Goal: Task Accomplishment & Management: Use online tool/utility

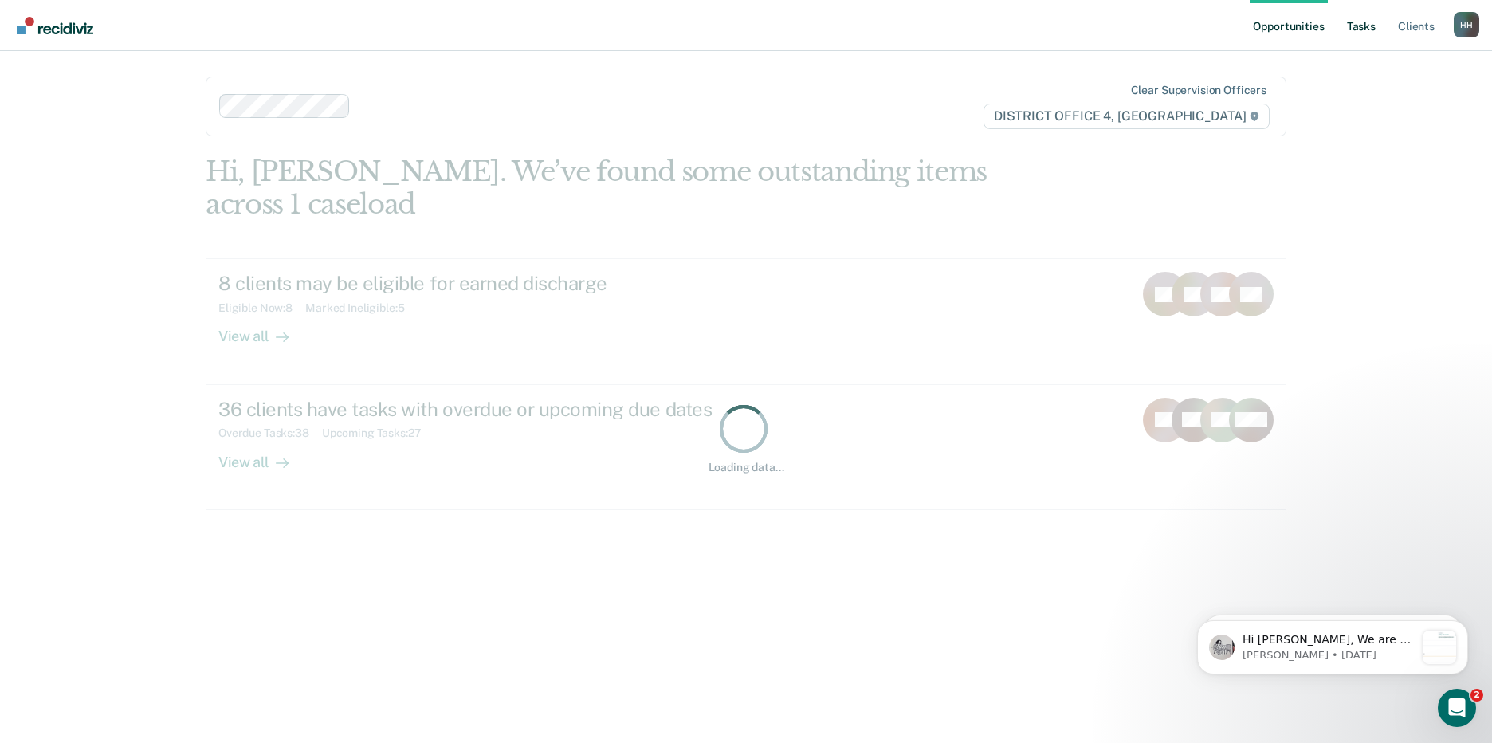
click at [1357, 22] on link "Tasks" at bounding box center [1361, 25] width 35 height 51
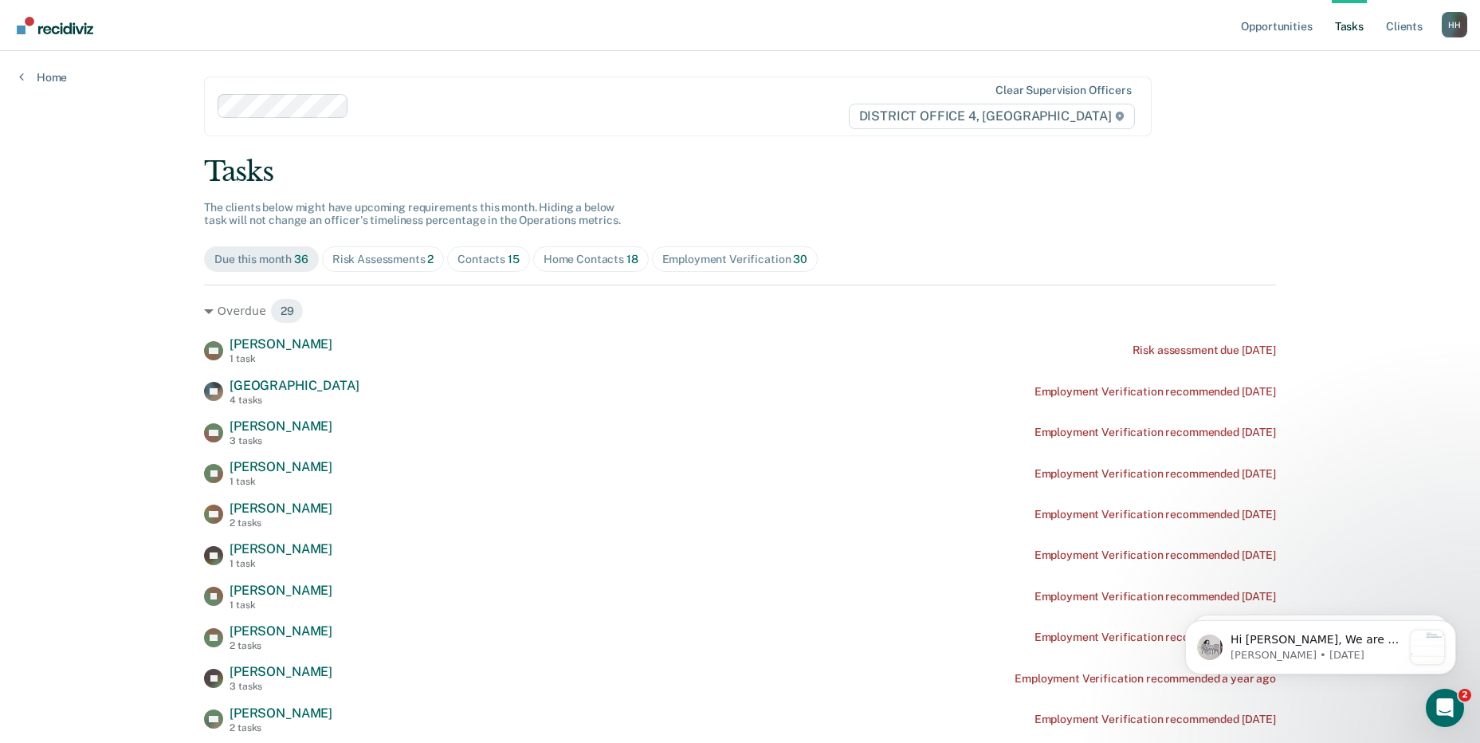
click at [610, 258] on div "Home Contacts 18" at bounding box center [591, 260] width 95 height 14
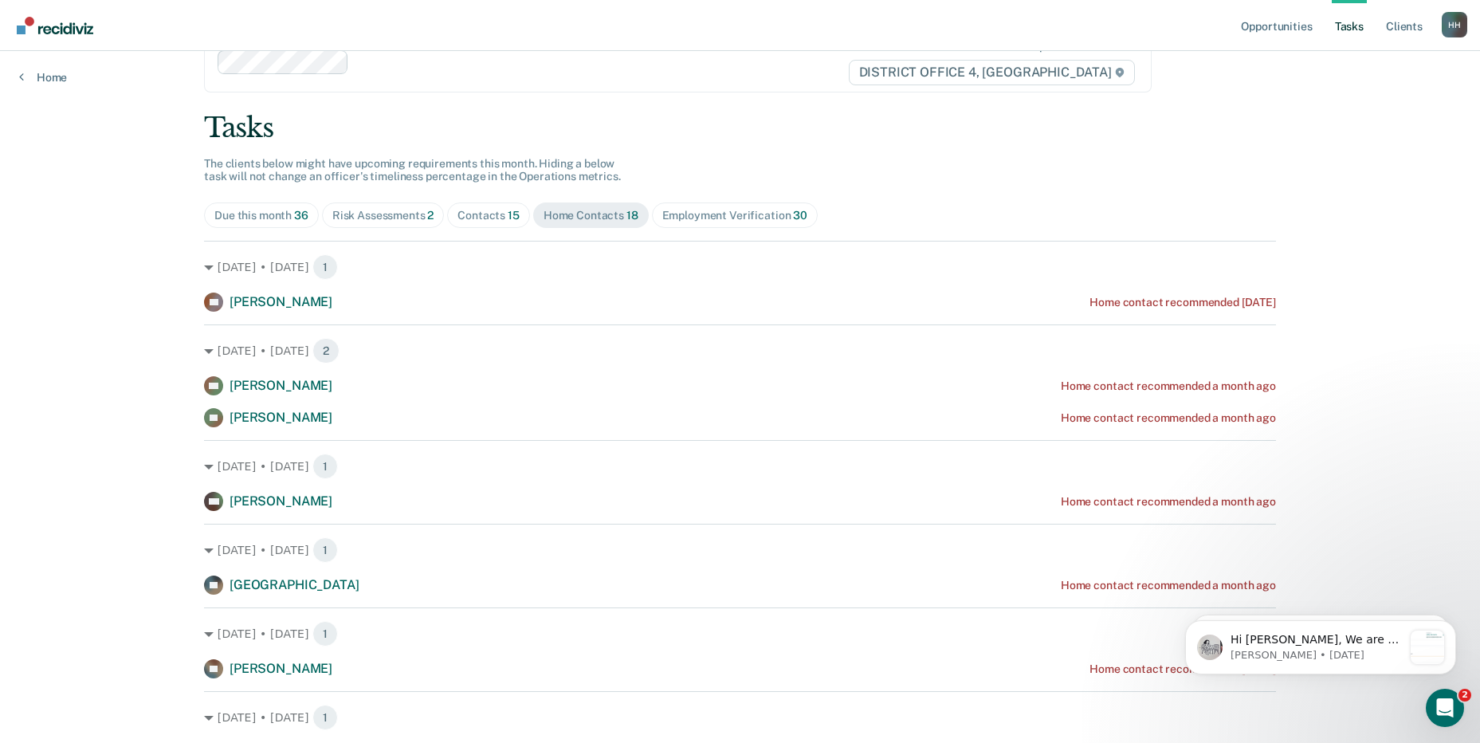
scroll to position [80, 0]
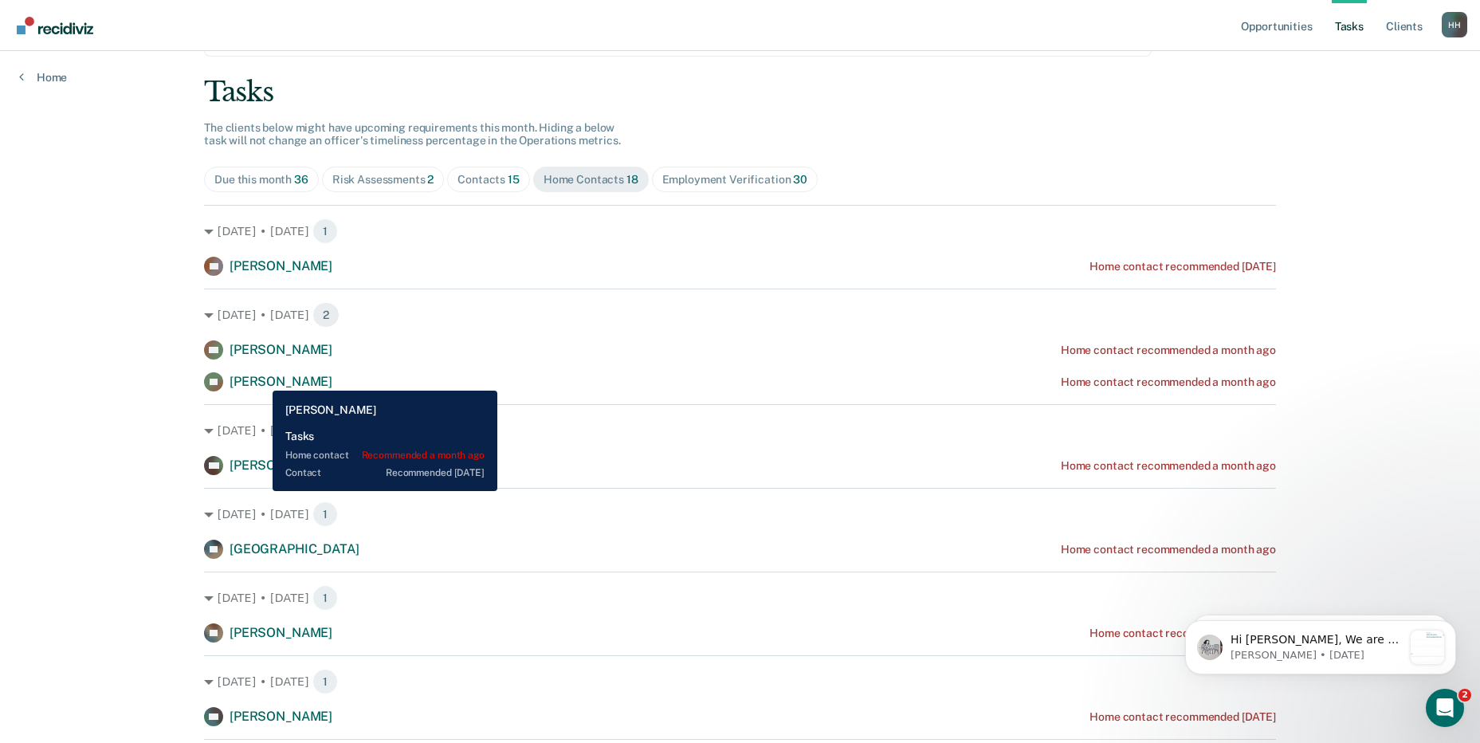
click at [261, 379] on span "Trevor Byram" at bounding box center [281, 381] width 103 height 15
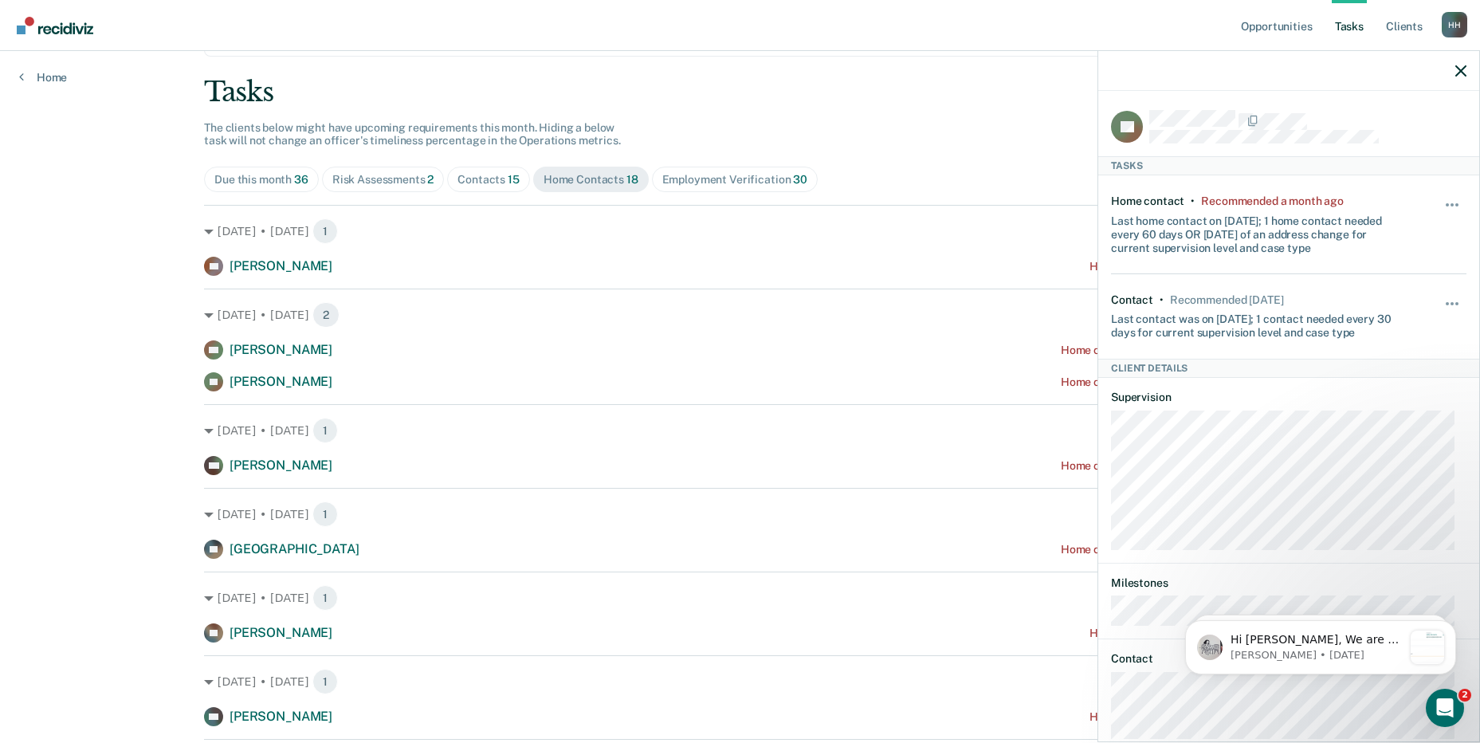
click at [112, 414] on div "Opportunities Tasks Client s Hamidovic, Husmir H H Profile How it works Log Out…" at bounding box center [740, 685] width 1480 height 1531
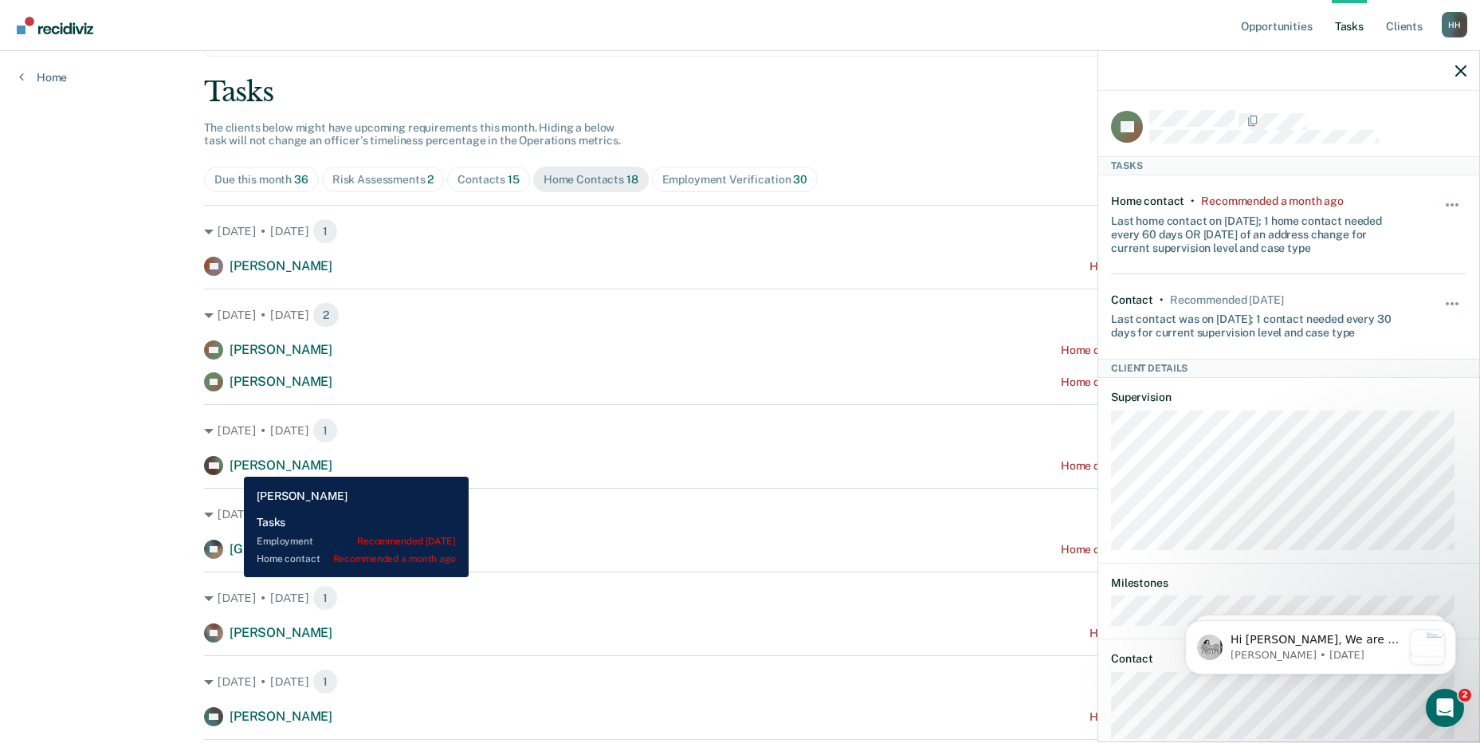
click at [232, 465] on span "Zachery Walker" at bounding box center [281, 465] width 103 height 15
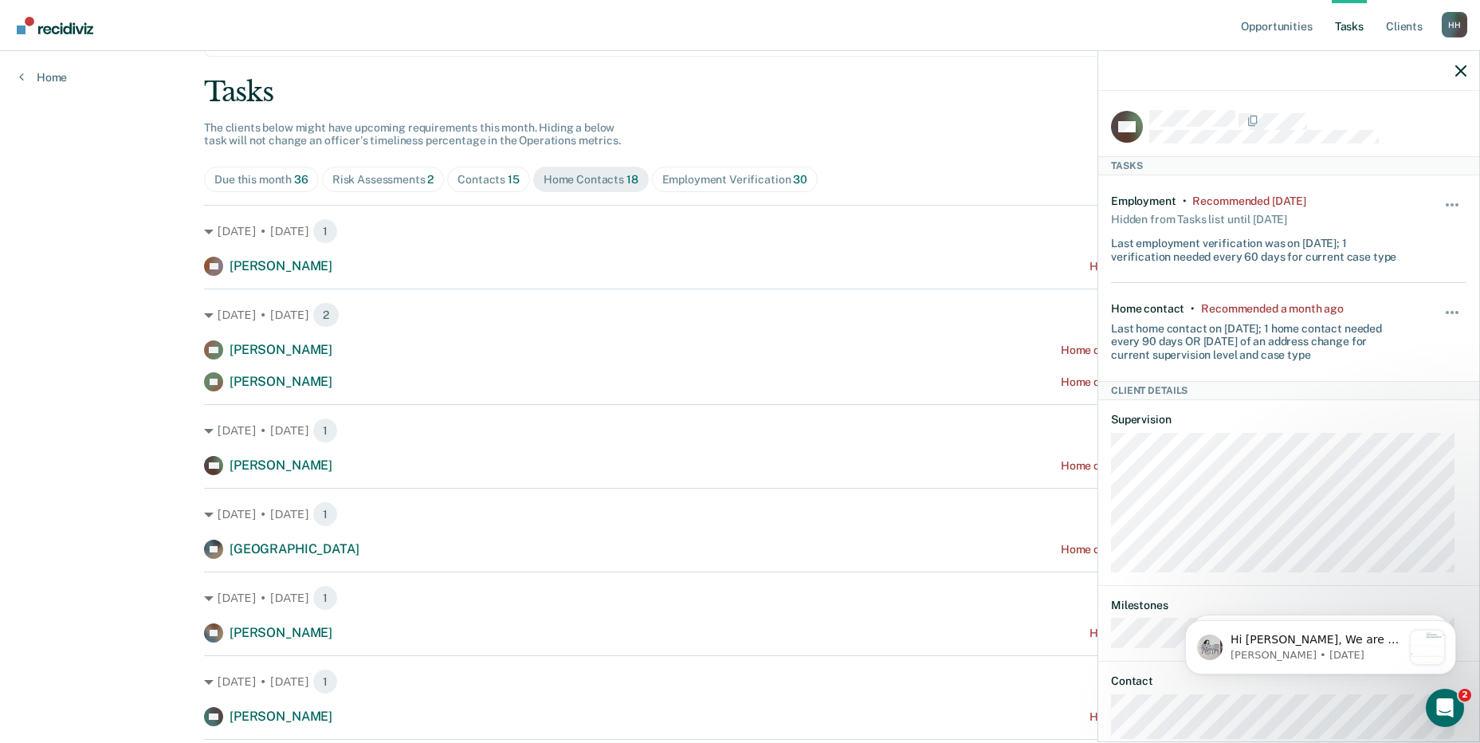
click at [73, 486] on div "Opportunities Tasks Client s Hamidovic, Husmir H H Profile How it works Log Out…" at bounding box center [740, 685] width 1480 height 1531
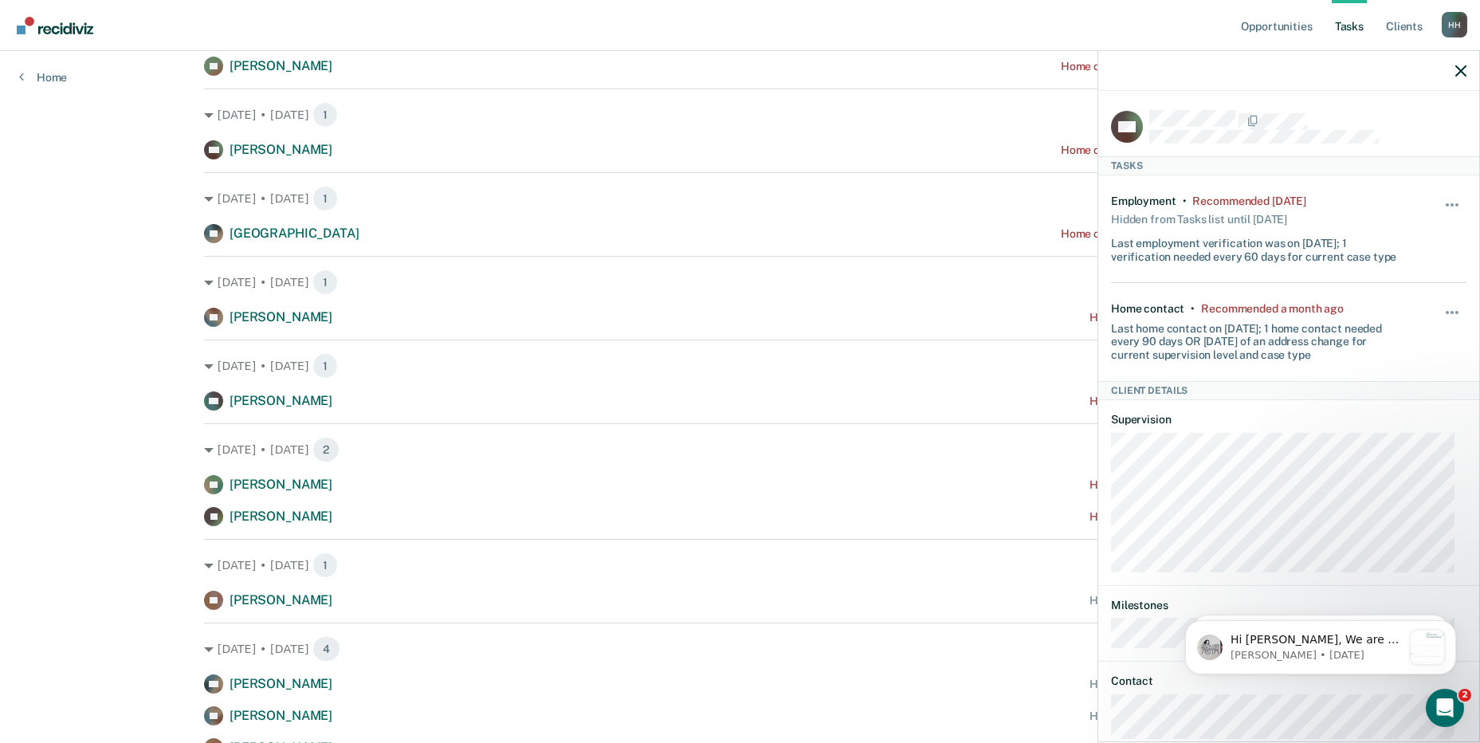
scroll to position [399, 0]
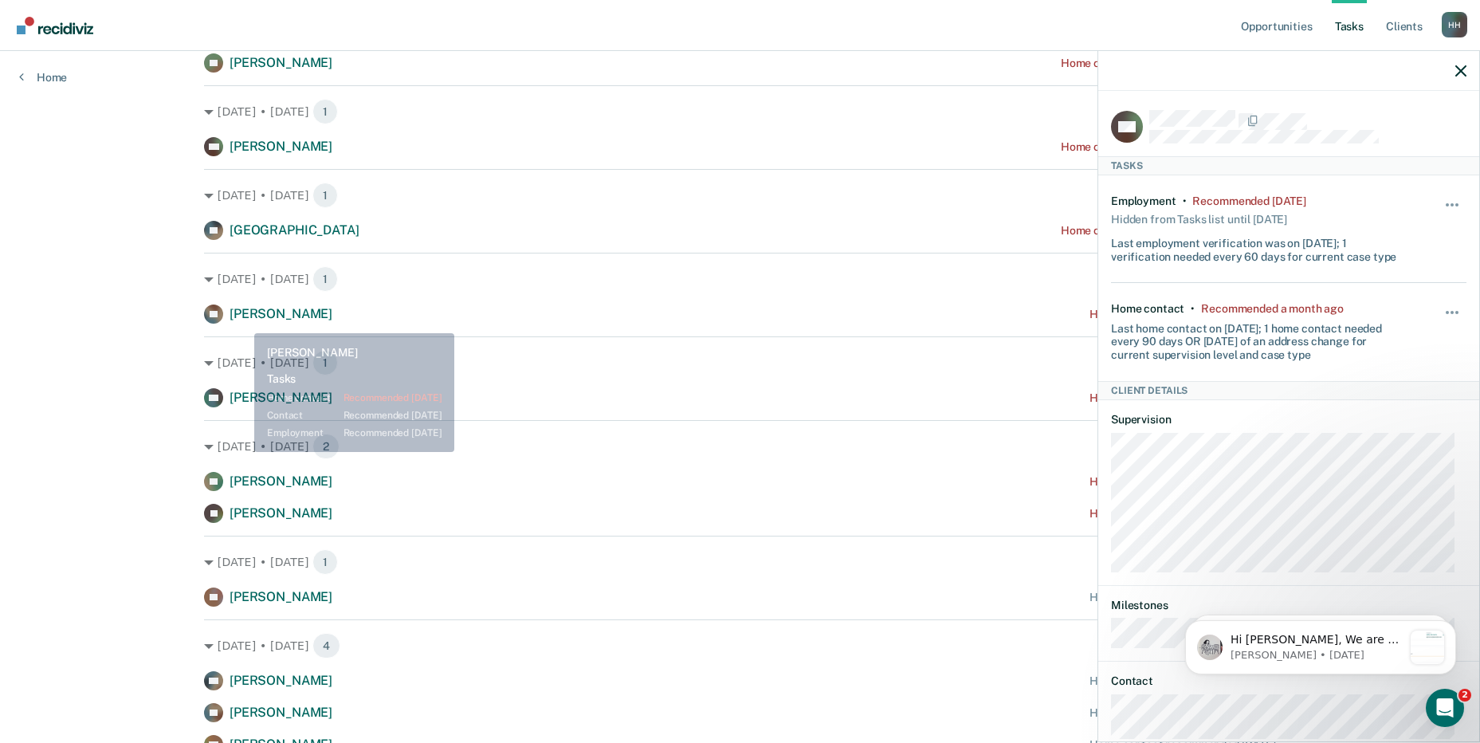
click at [242, 321] on div "Alex Litz" at bounding box center [281, 314] width 103 height 17
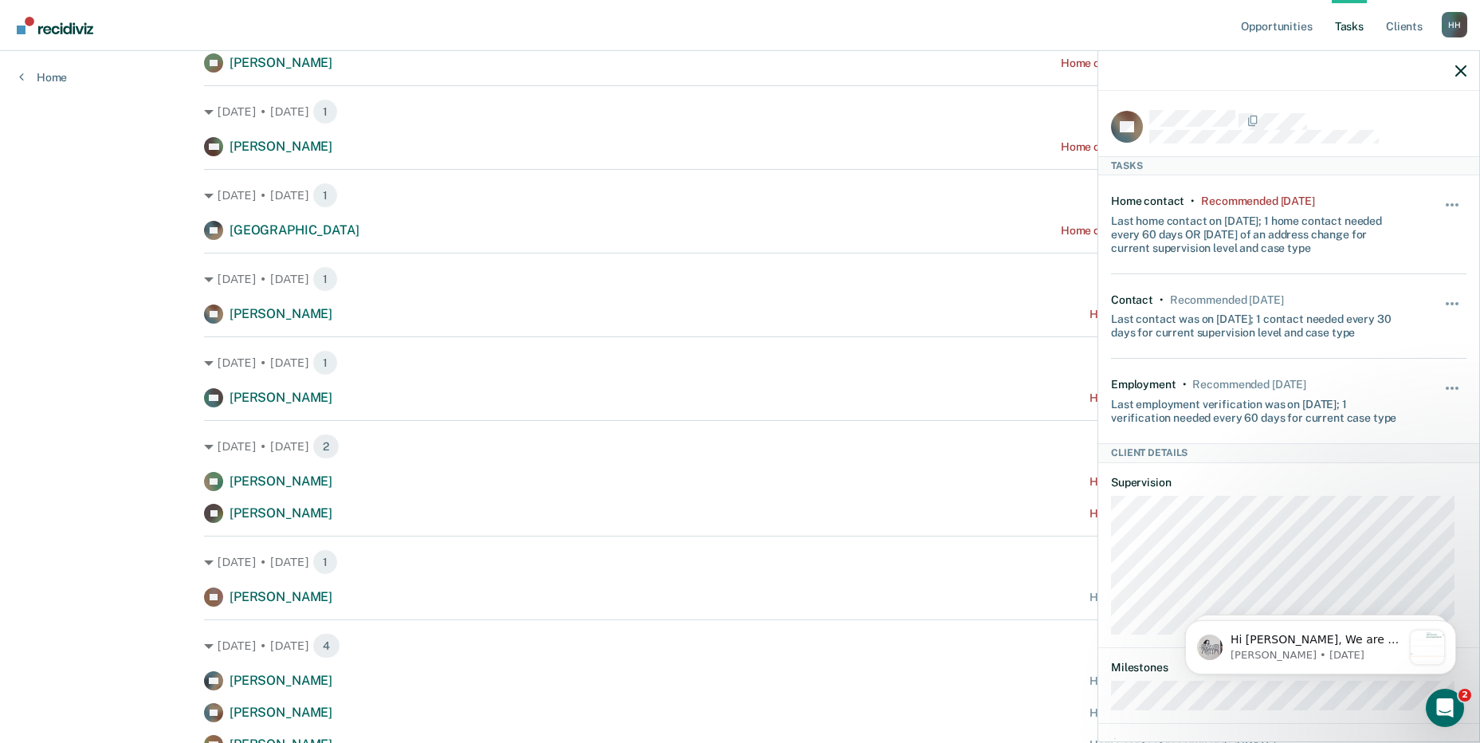
click at [72, 401] on div "Opportunities Tasks Client s Hamidovic, Husmir H H Profile How it works Log Out…" at bounding box center [740, 366] width 1480 height 1531
click at [1451, 73] on div at bounding box center [1288, 71] width 381 height 40
click at [1455, 73] on icon "button" at bounding box center [1460, 70] width 11 height 11
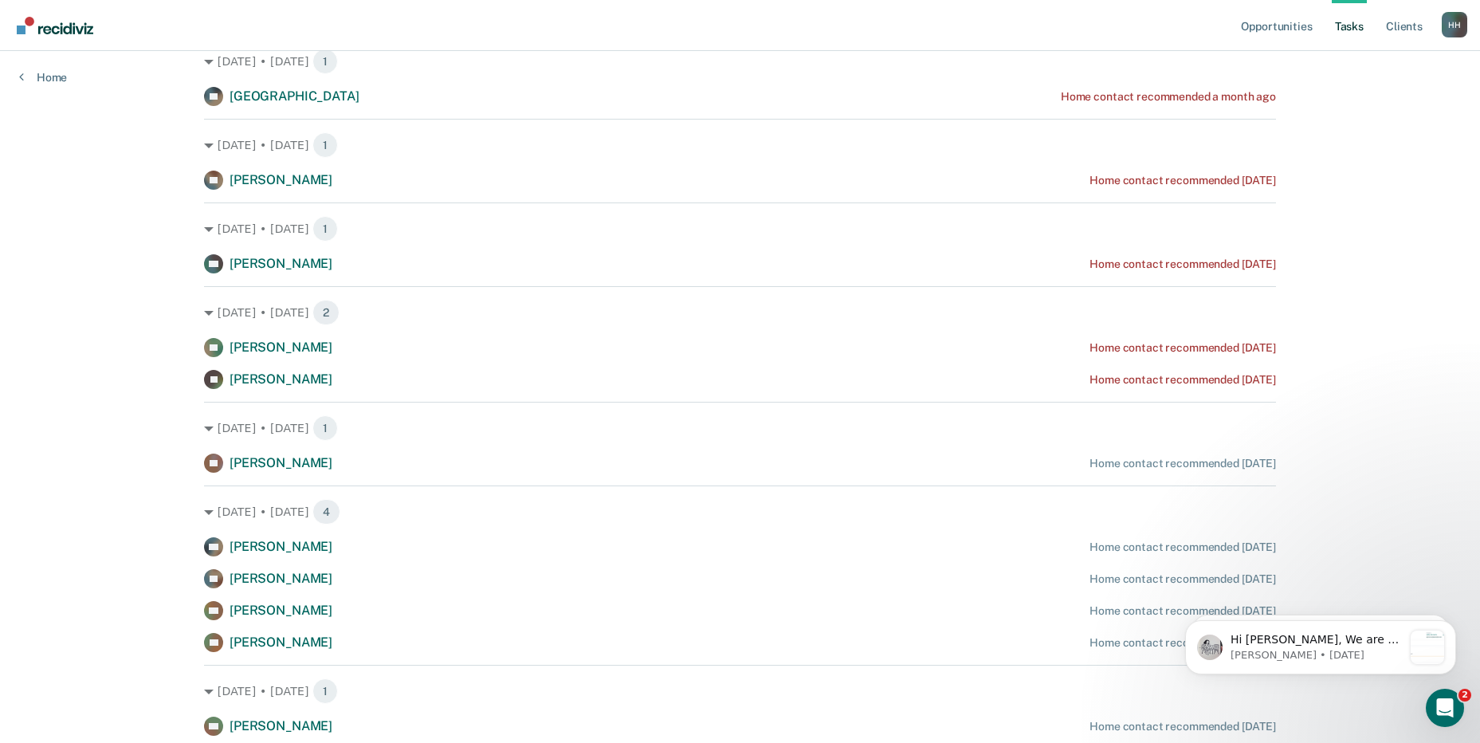
scroll to position [558, 0]
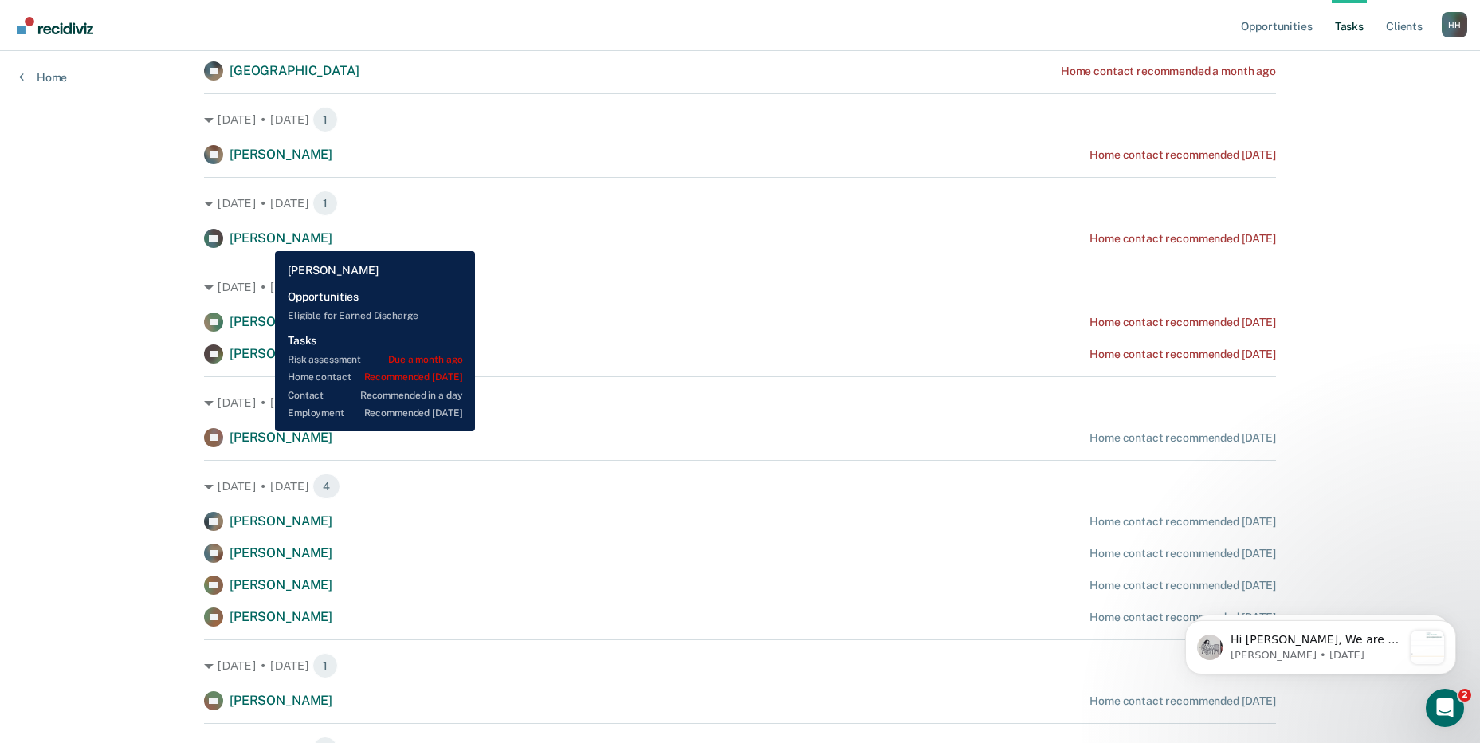
click at [263, 239] on span "Christopher Gladhart" at bounding box center [281, 237] width 103 height 15
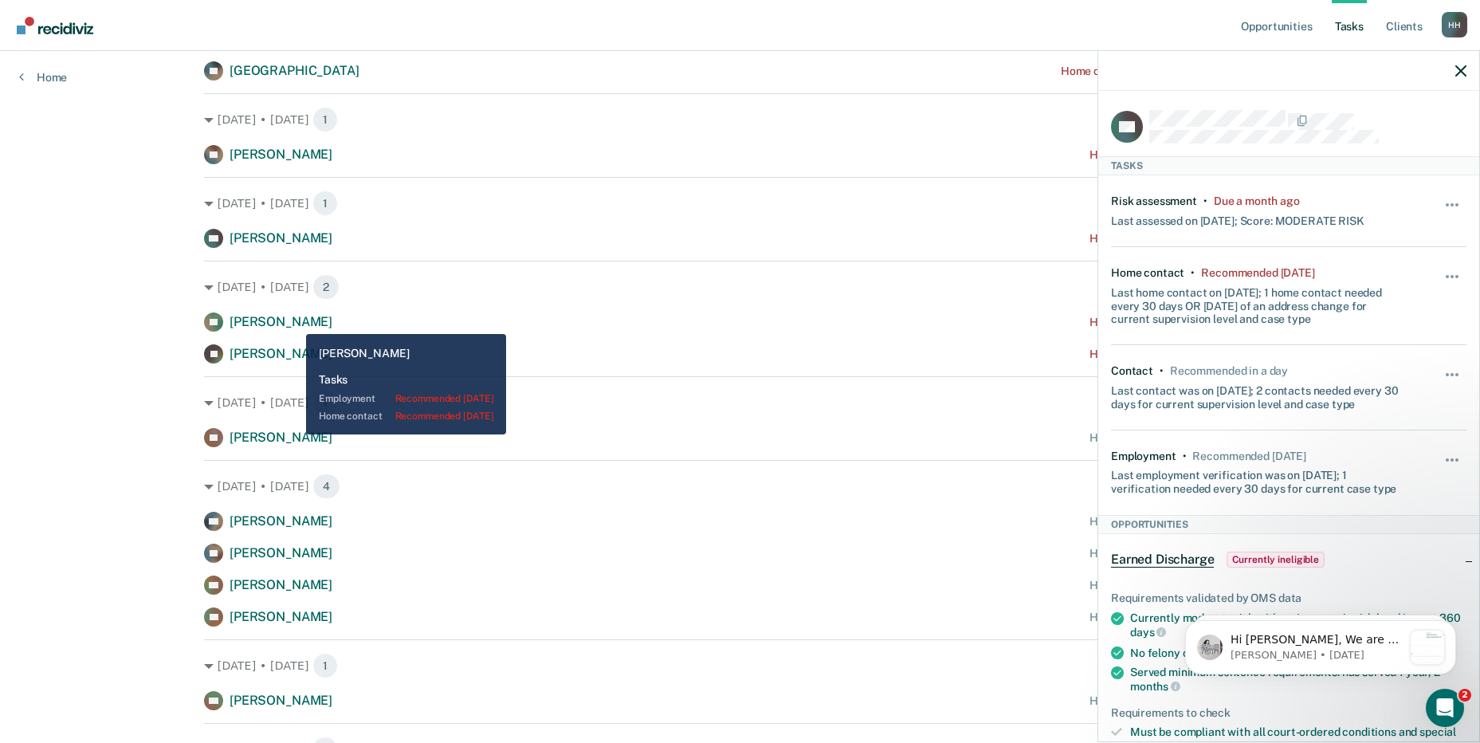
click at [294, 322] on span "Loren Norris" at bounding box center [281, 321] width 103 height 15
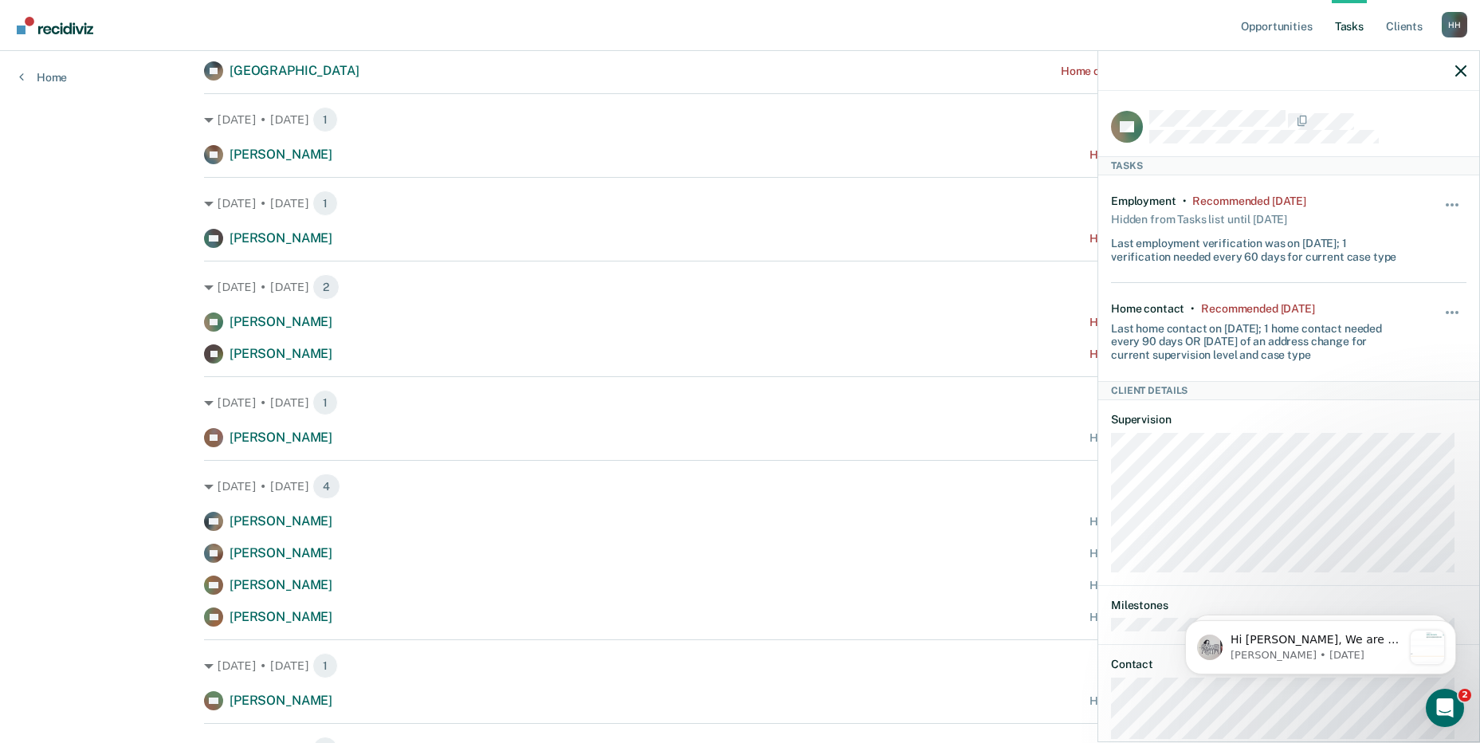
click at [118, 367] on div "Opportunities Tasks Client s Hamidovic, Husmir H H Profile How it works Log Out…" at bounding box center [740, 207] width 1480 height 1531
click at [1457, 77] on div at bounding box center [1288, 71] width 381 height 40
click at [1461, 73] on icon "button" at bounding box center [1460, 70] width 11 height 11
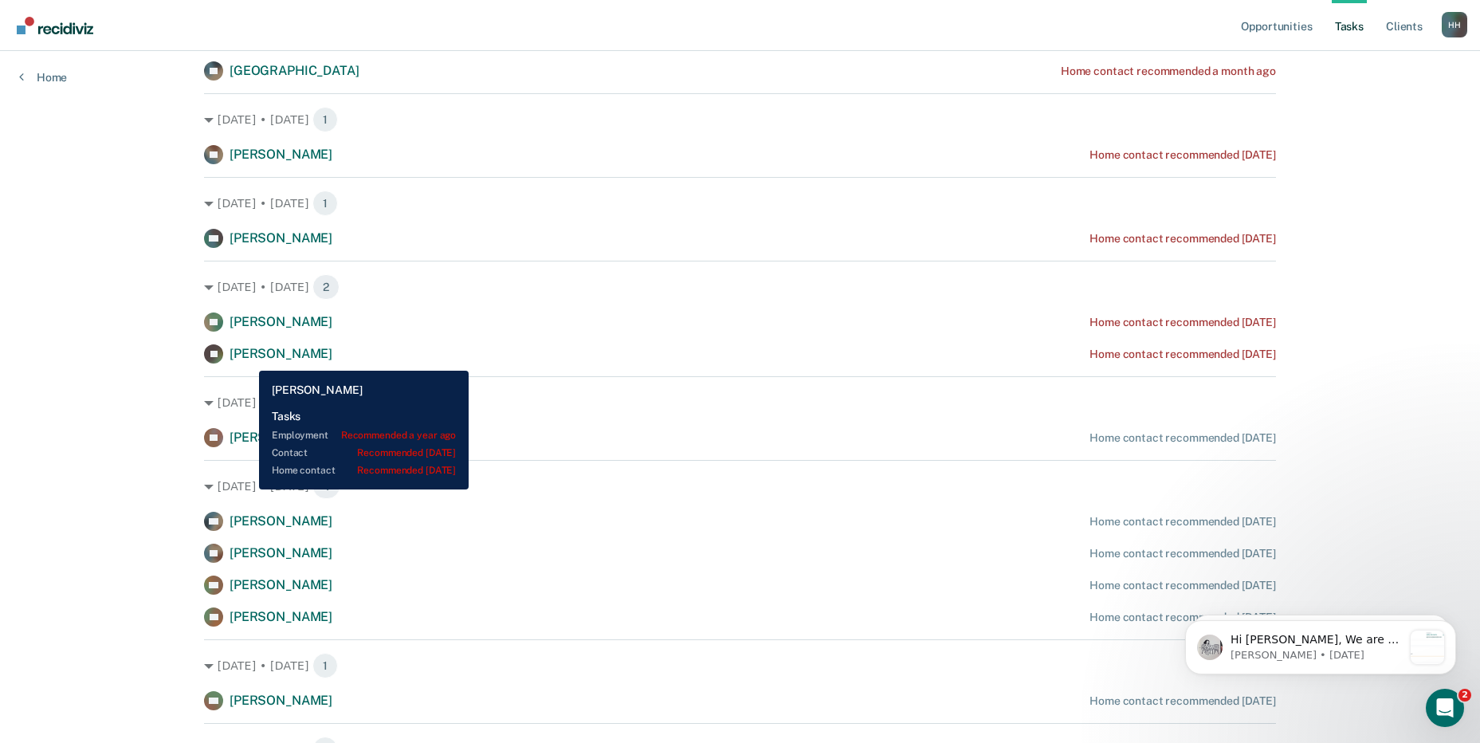
click at [247, 359] on span "John Gill" at bounding box center [281, 353] width 103 height 15
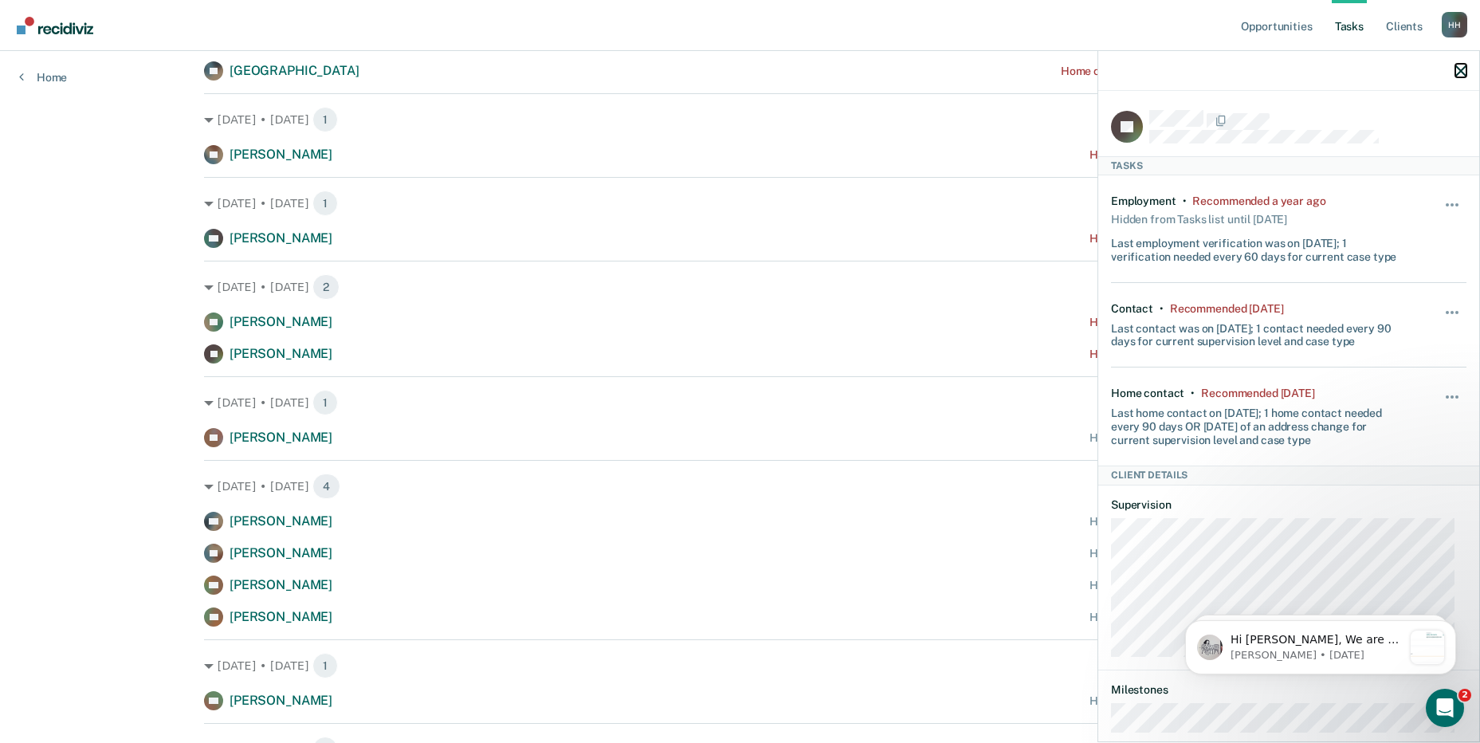
click at [1461, 73] on icon "button" at bounding box center [1460, 70] width 11 height 11
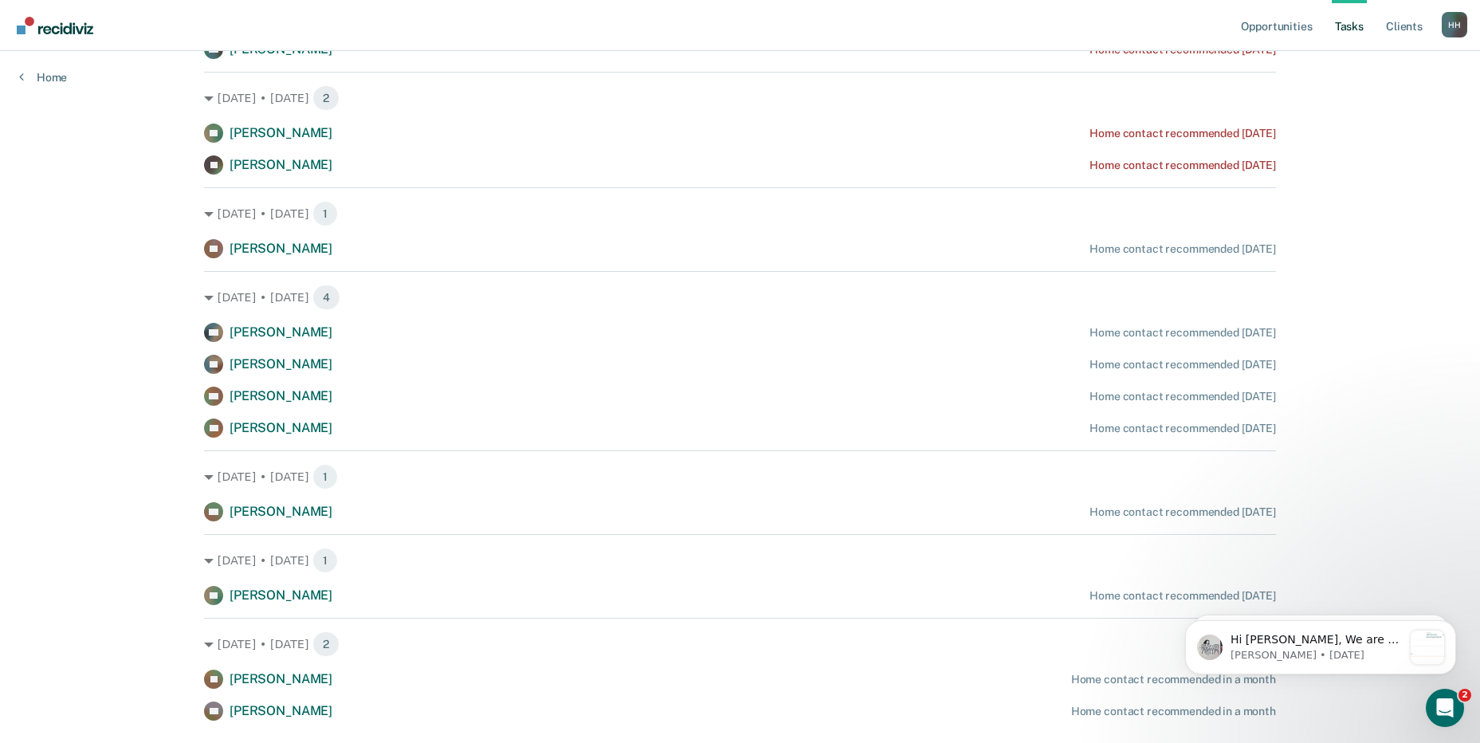
scroll to position [788, 0]
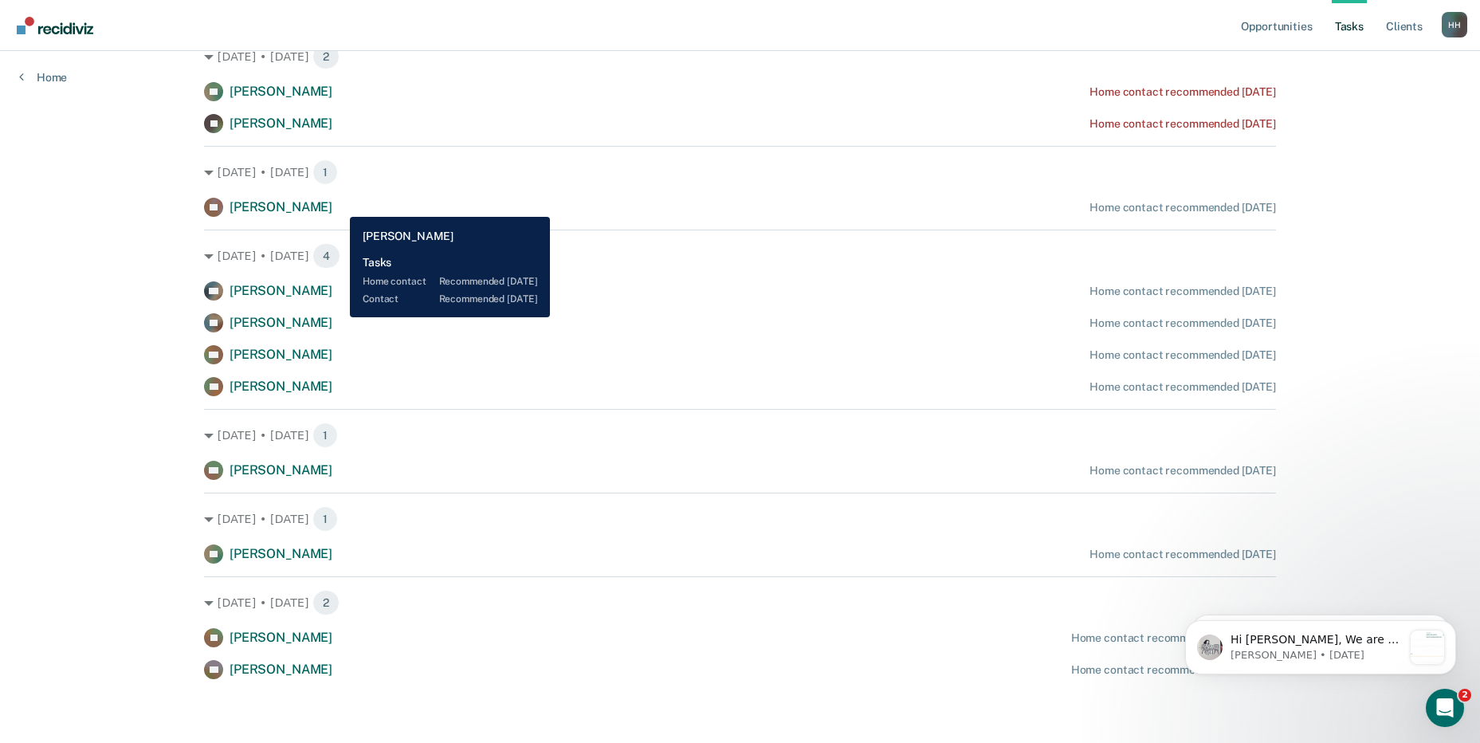
click at [336, 206] on div "TS Thomas Sammons Home contact recommended in 4 days" at bounding box center [740, 207] width 1072 height 19
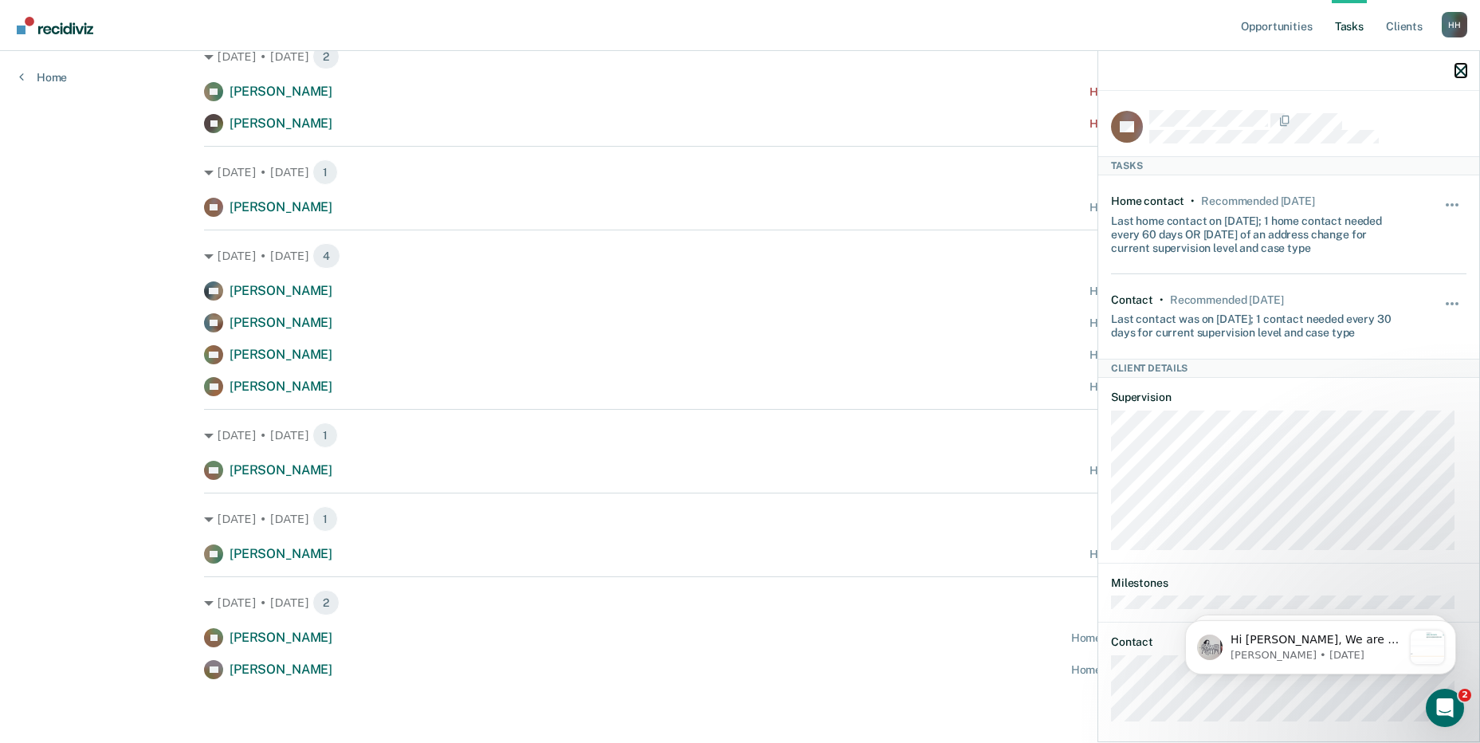
click at [1459, 65] on button "button" at bounding box center [1460, 71] width 11 height 14
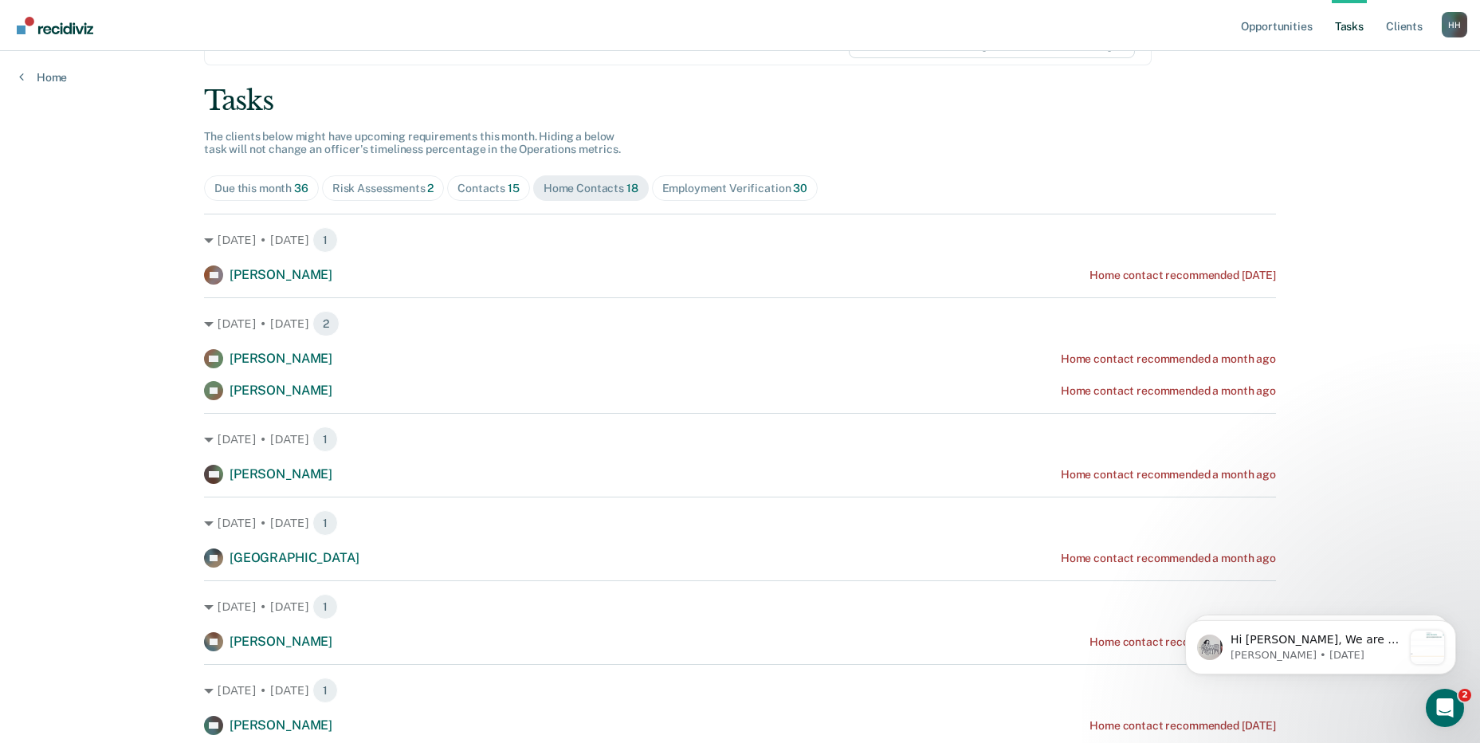
scroll to position [0, 0]
